Goal: Information Seeking & Learning: Learn about a topic

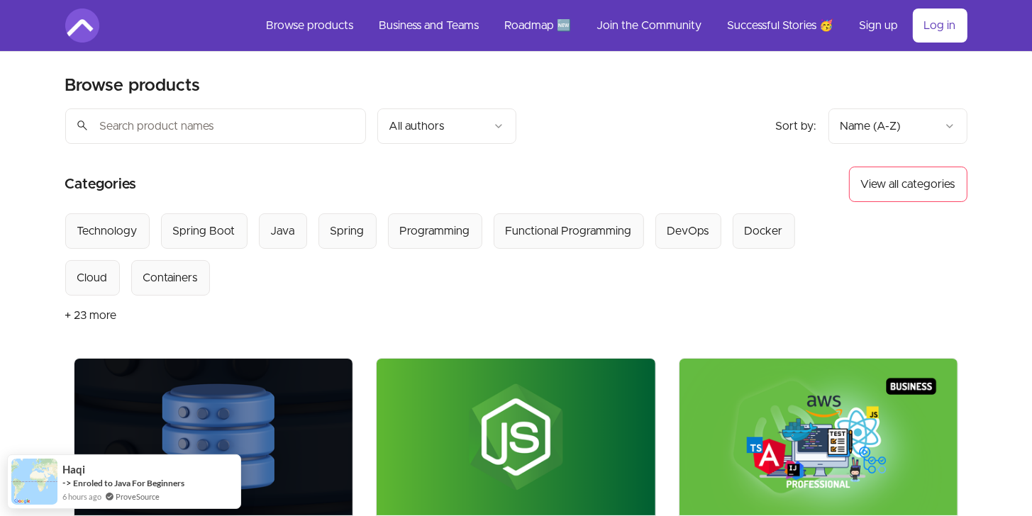
click at [104, 313] on button "+ 23 more" at bounding box center [91, 316] width 52 height 40
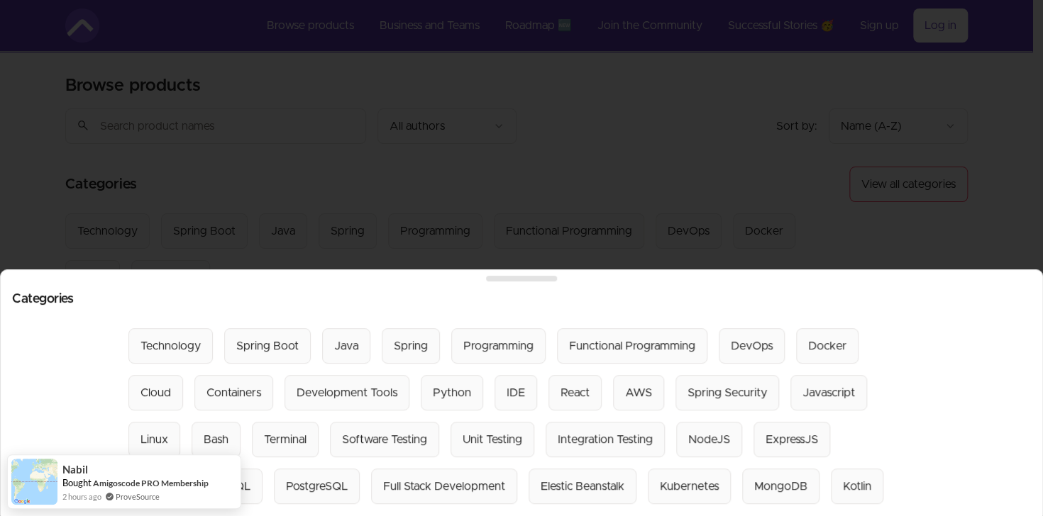
click at [1028, 206] on div at bounding box center [521, 258] width 1043 height 516
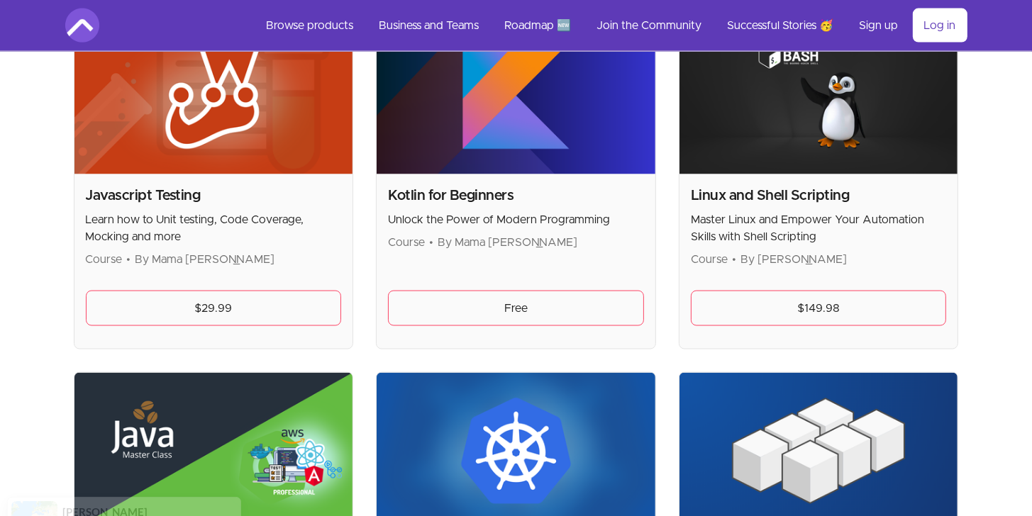
scroll to position [2121, 0]
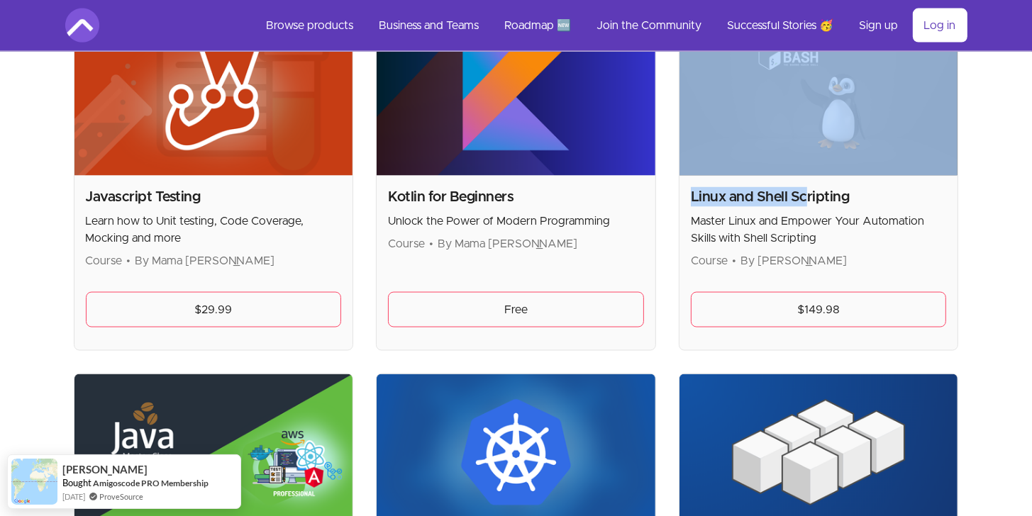
drag, startPoint x: 806, startPoint y: 192, endPoint x: 814, endPoint y: 117, distance: 74.9
click at [814, 117] on div "Linux and Shell Scripting Master Linux and Empower Your Automation Skills with …" at bounding box center [819, 184] width 280 height 333
click at [814, 117] on img at bounding box center [818, 97] width 279 height 157
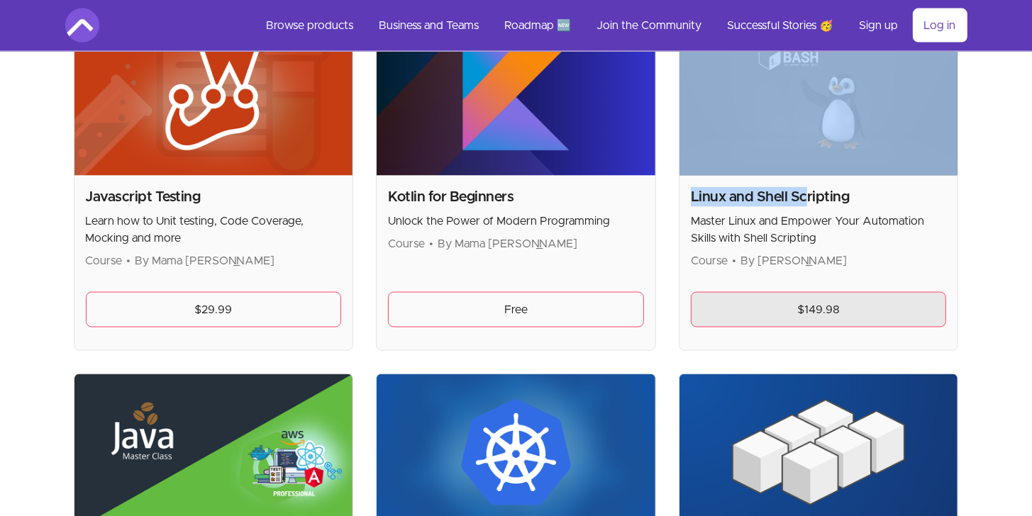
click at [819, 294] on link "$149.98" at bounding box center [819, 309] width 256 height 35
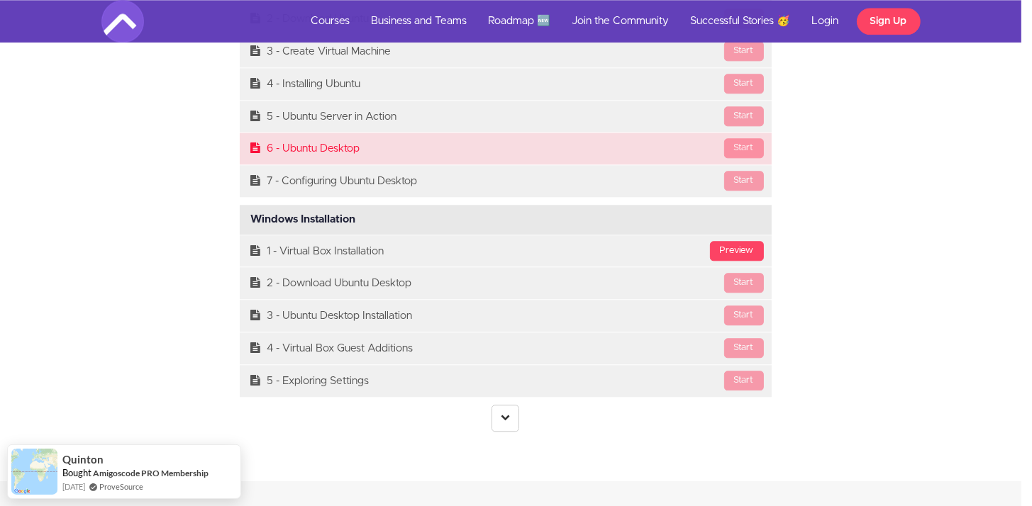
scroll to position [3444, 11]
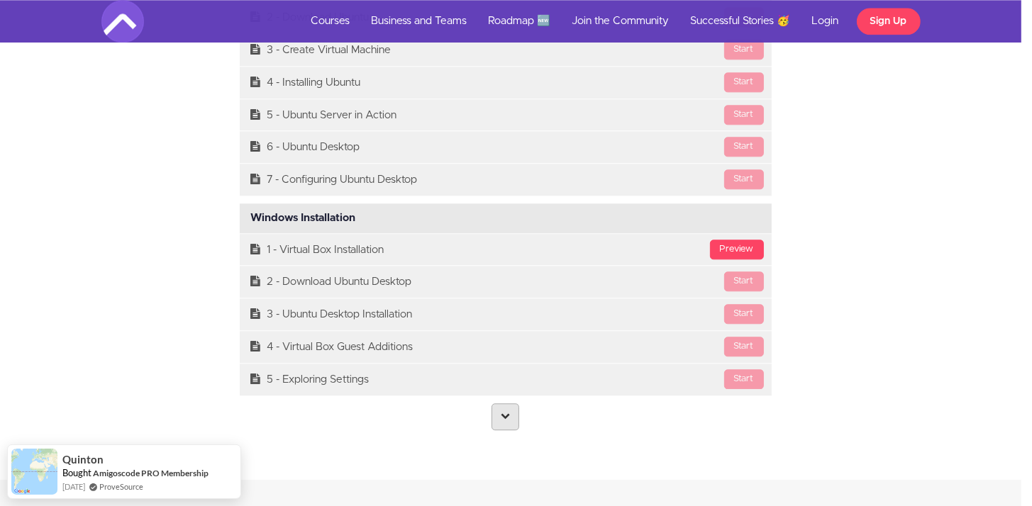
click at [501, 427] on link at bounding box center [506, 417] width 28 height 27
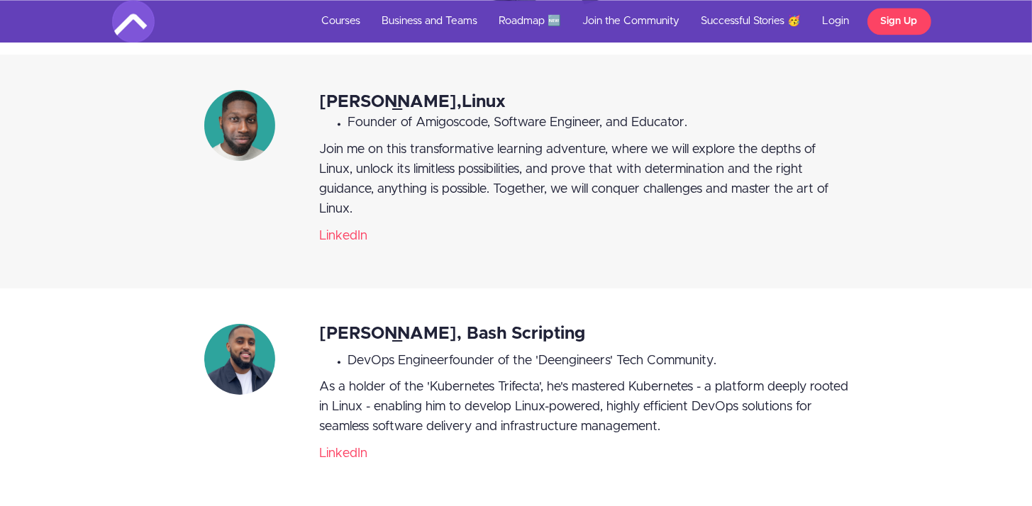
scroll to position [13320, 0]
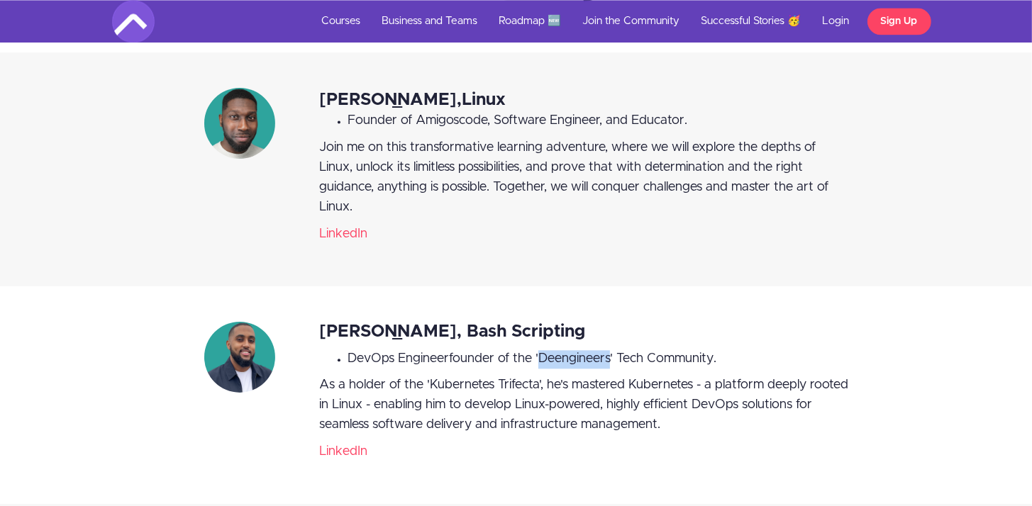
drag, startPoint x: 539, startPoint y: 326, endPoint x: 608, endPoint y: 326, distance: 68.8
click at [608, 353] on span "founder of the 'Deengineers' Tech Community." at bounding box center [582, 359] width 267 height 13
copy span "Deengineers"
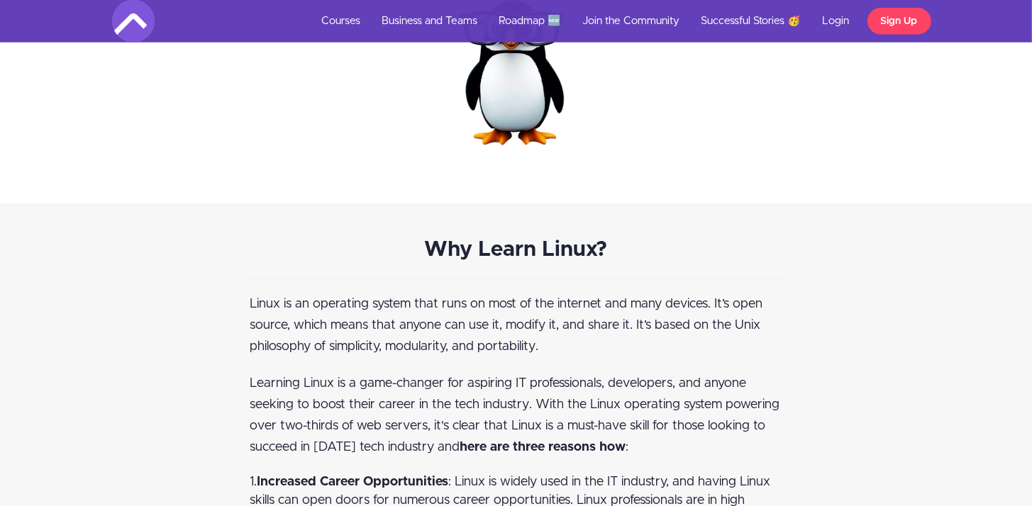
scroll to position [349, 0]
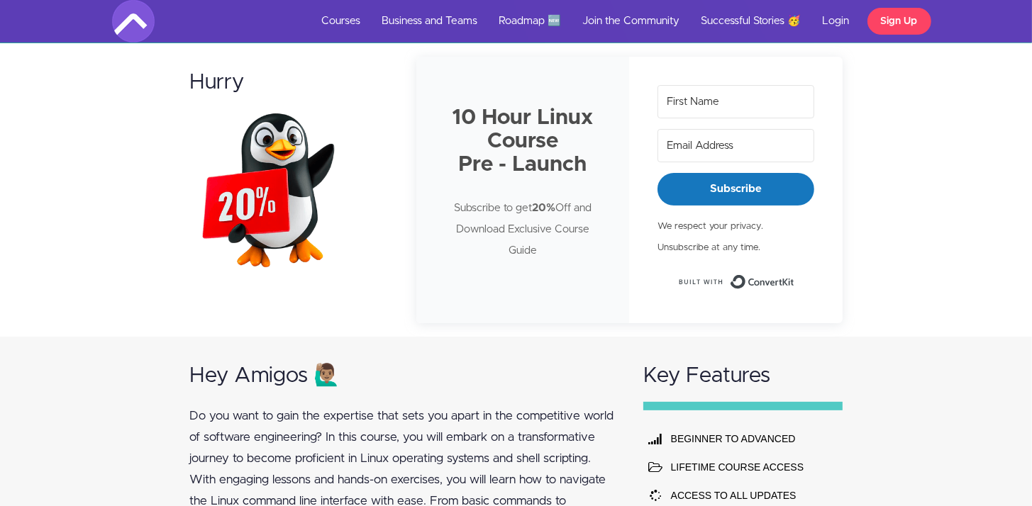
click at [292, 228] on img at bounding box center [277, 189] width 177 height 177
click at [735, 27] on link "Successful Stories 🥳" at bounding box center [751, 21] width 121 height 43
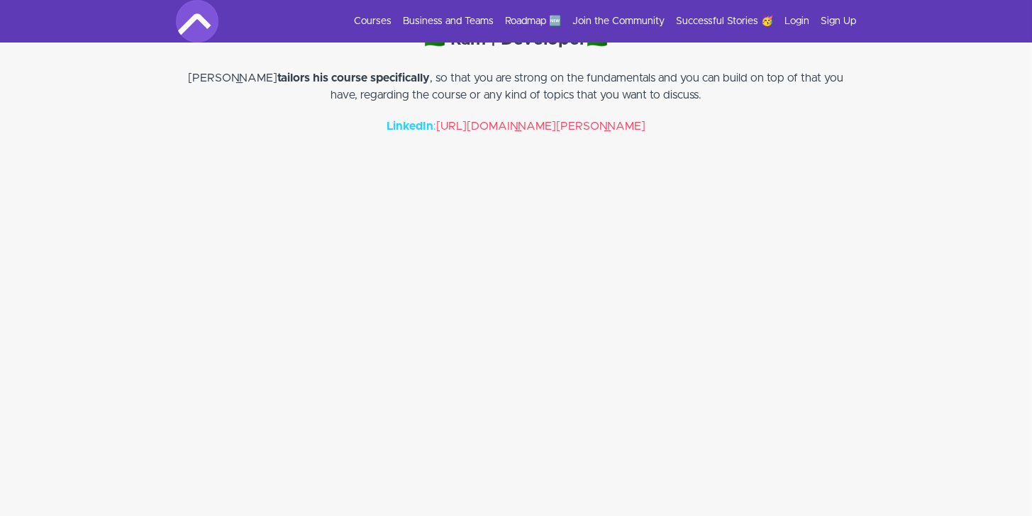
scroll to position [4987, 0]
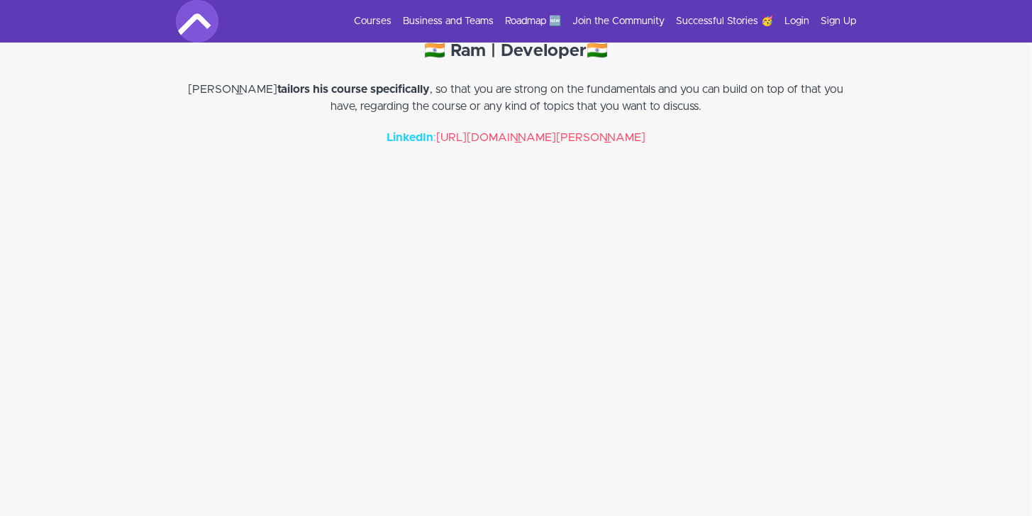
click at [191, 19] on img at bounding box center [197, 21] width 43 height 43
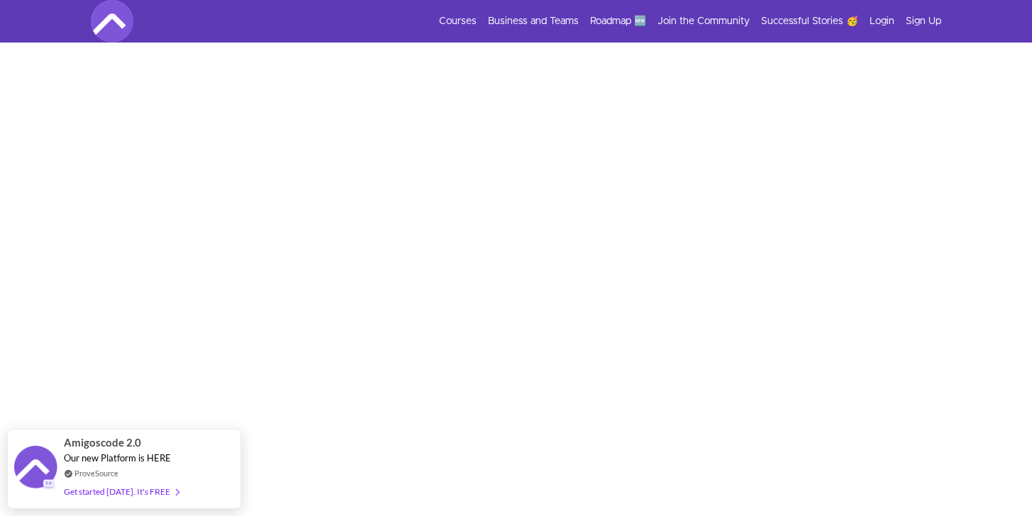
scroll to position [249, 0]
click at [624, 17] on link "Roadmap 🆕" at bounding box center [619, 21] width 56 height 14
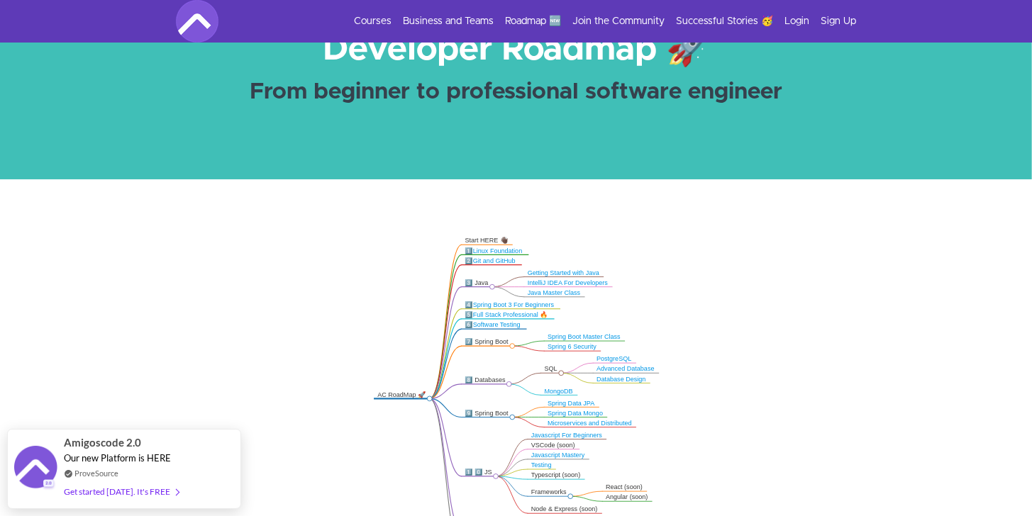
scroll to position [106, 0]
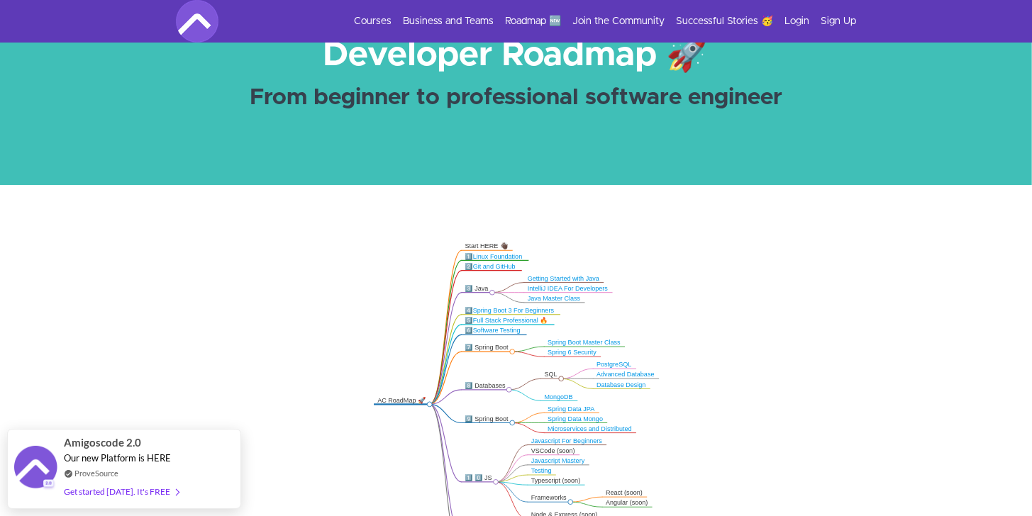
click at [484, 287] on div "3️⃣ Java" at bounding box center [477, 288] width 24 height 8
click at [493, 290] on circle at bounding box center [492, 292] width 5 height 5
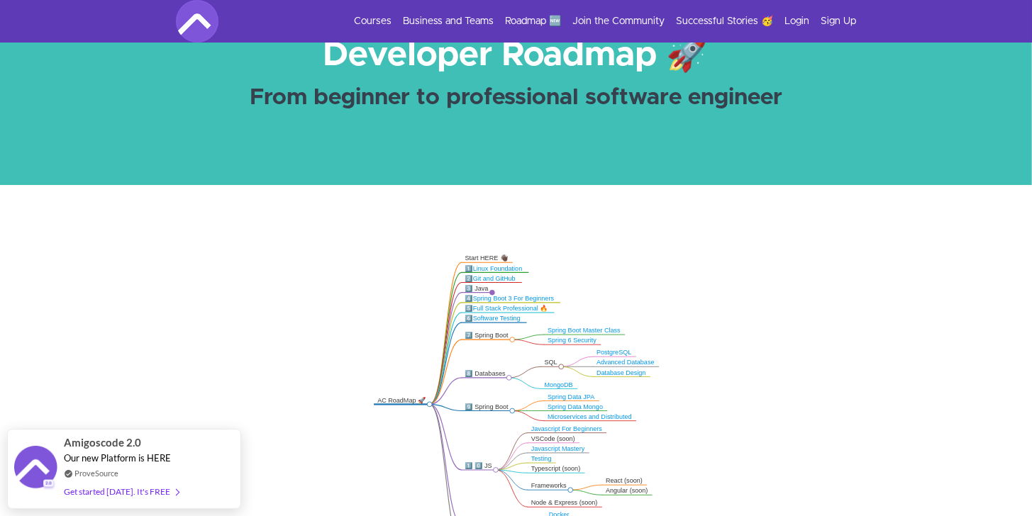
click at [493, 290] on circle at bounding box center [492, 292] width 5 height 5
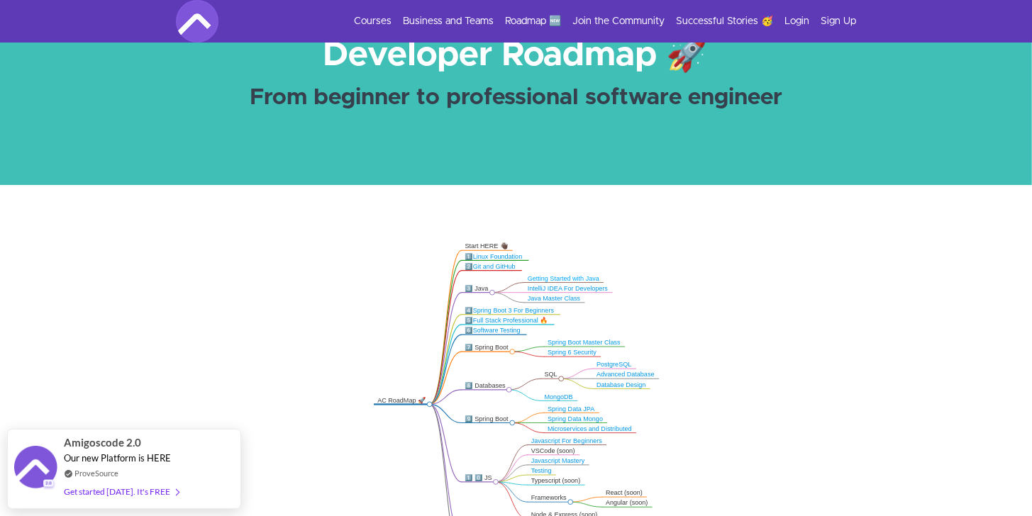
click at [571, 277] on link "Getting Started with Java" at bounding box center [564, 278] width 72 height 7
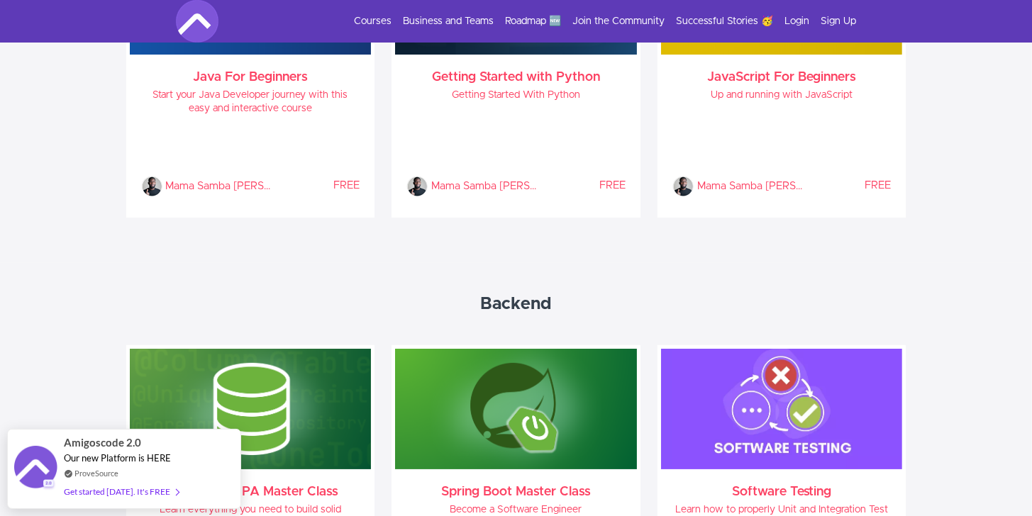
scroll to position [1281, 0]
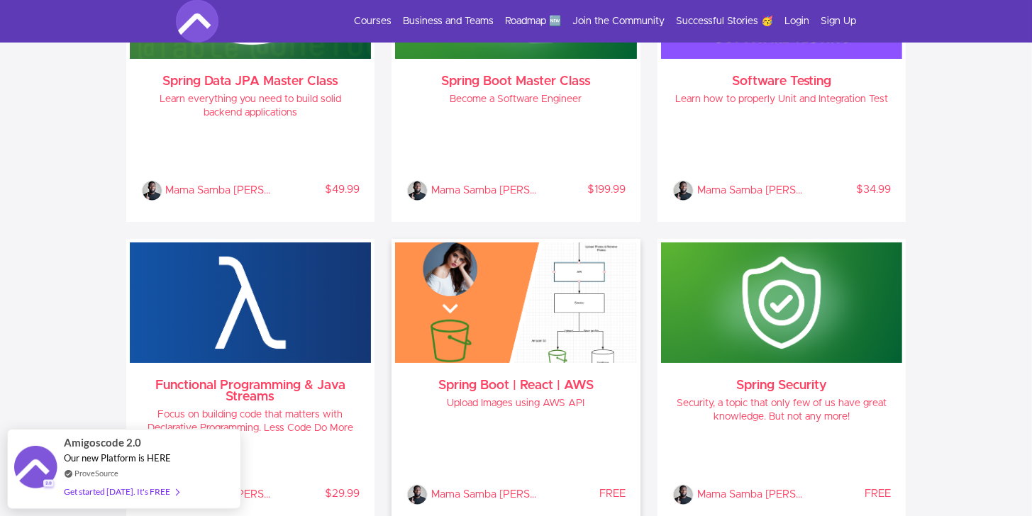
click at [550, 333] on img at bounding box center [516, 303] width 242 height 121
